Goal: Task Accomplishment & Management: Manage account settings

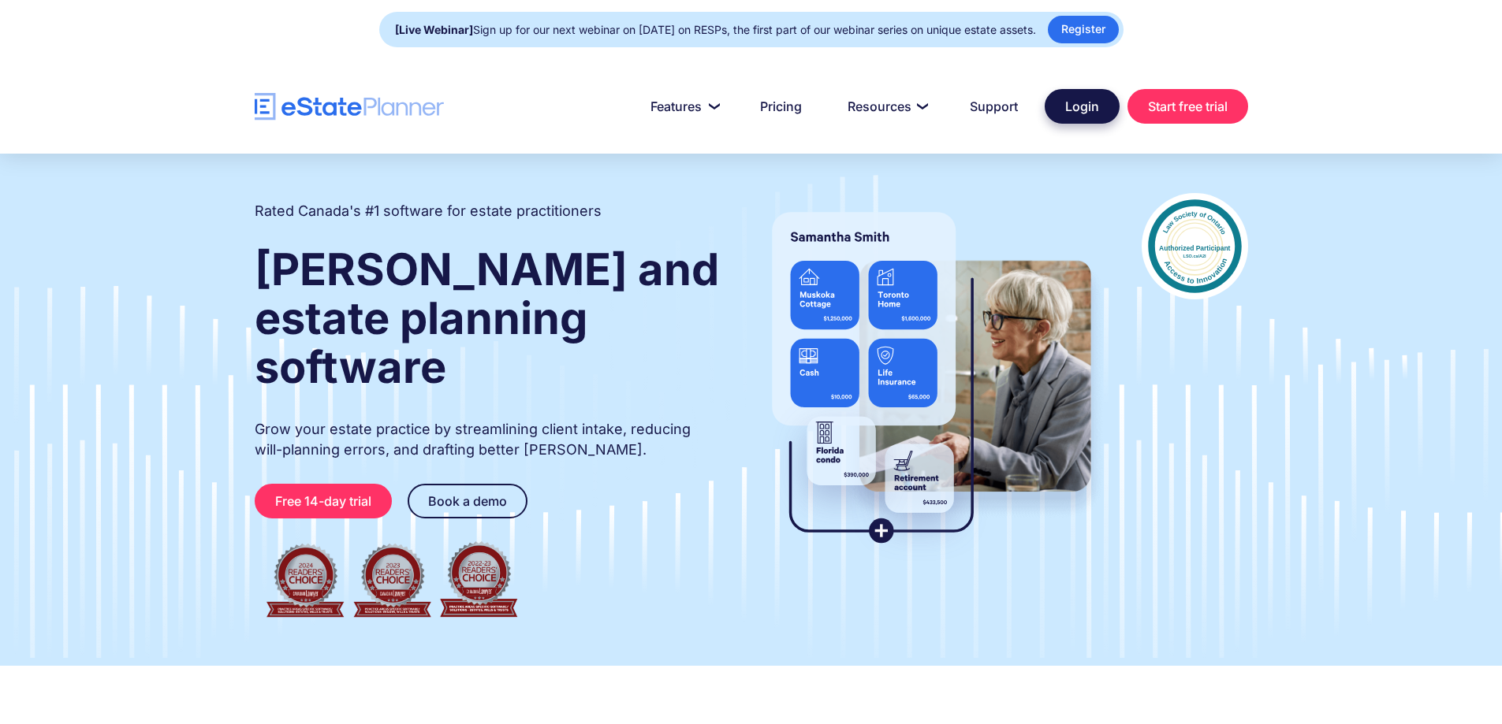
click at [1068, 115] on link "Login" at bounding box center [1081, 106] width 75 height 35
